Goal: Navigation & Orientation: Find specific page/section

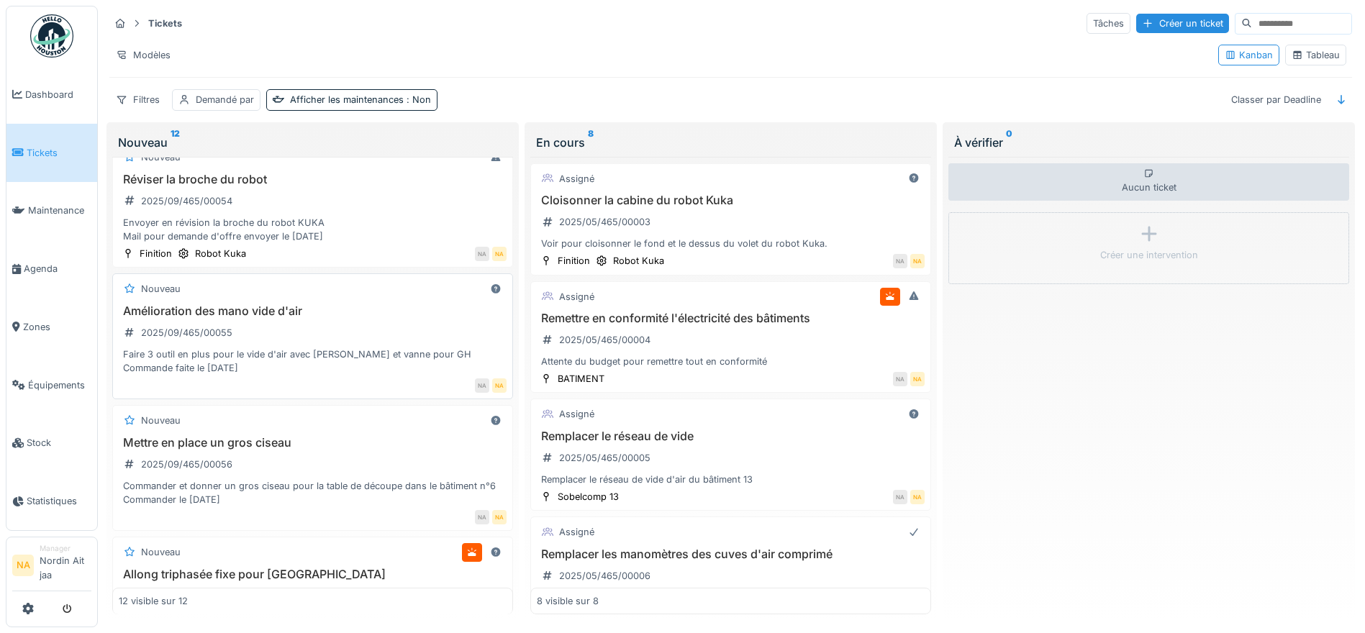
scroll to position [879, 0]
click at [88, 94] on span "Dashboard" at bounding box center [58, 95] width 66 height 14
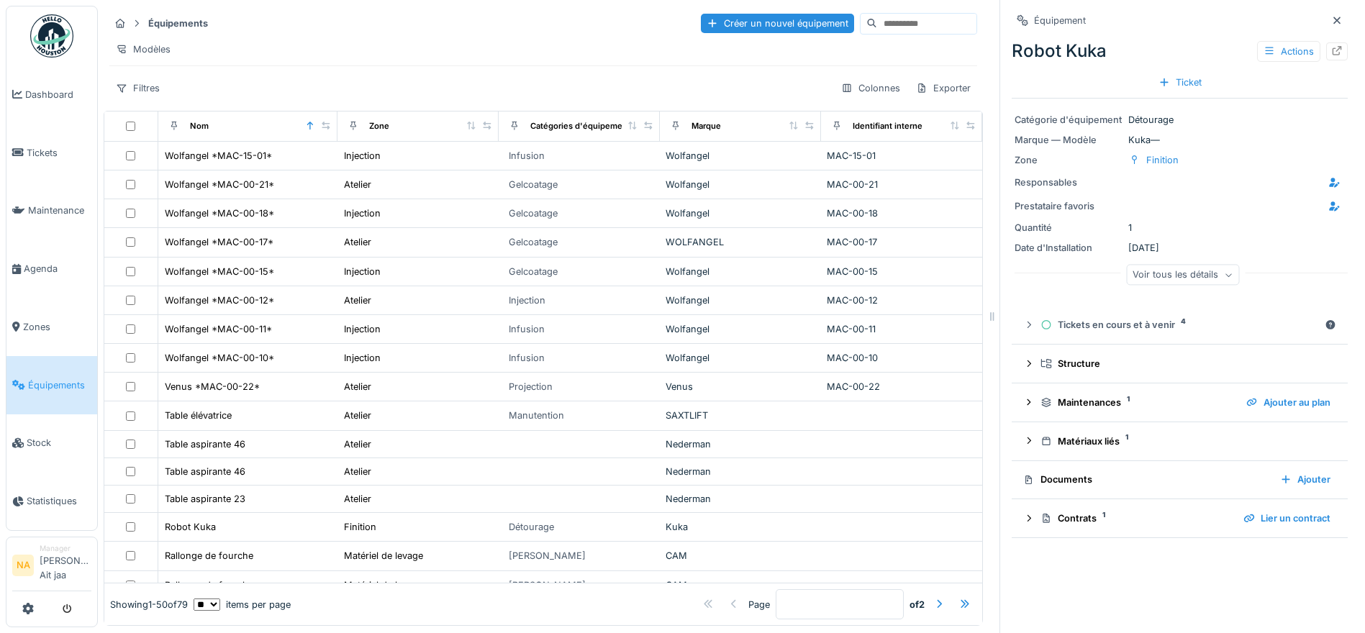
scroll to position [288, 0]
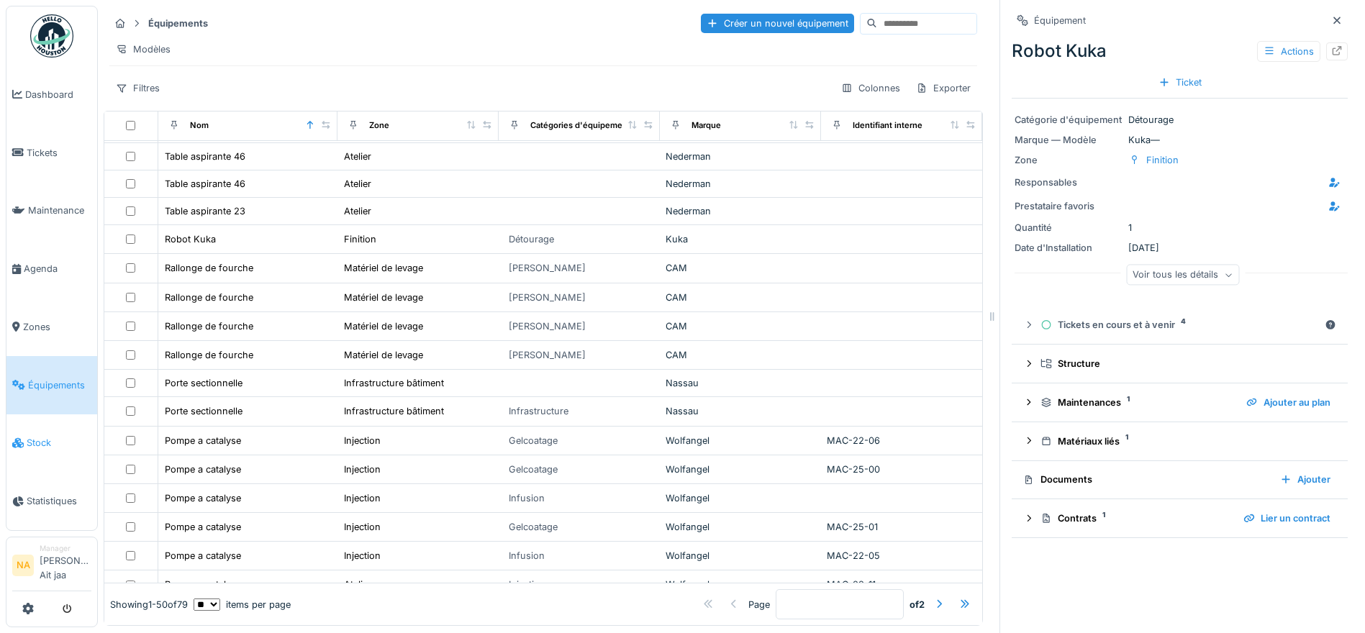
click at [28, 435] on link "Stock" at bounding box center [51, 443] width 91 height 58
